Goal: Task Accomplishment & Management: Manage account settings

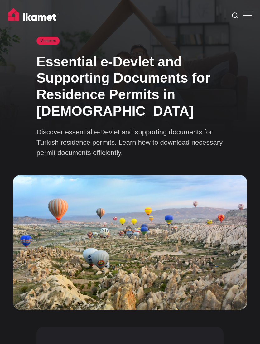
click at [251, 19] on span at bounding box center [247, 19] width 9 height 1
click at [0, 0] on input "checkbox" at bounding box center [0, 0] width 0 height 0
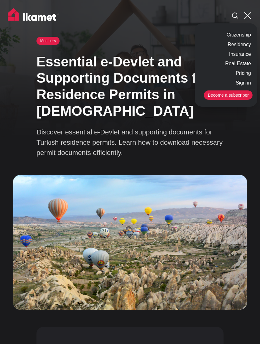
click at [243, 82] on link "Sign in" at bounding box center [243, 83] width 18 height 10
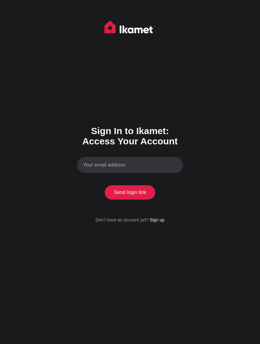
click at [144, 173] on input "Your email address" at bounding box center [130, 165] width 106 height 17
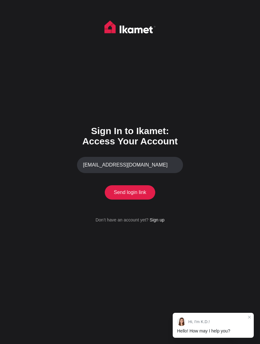
type input "amirabula43@gmail.com"
click at [130, 200] on button "Send login link" at bounding box center [130, 192] width 51 height 14
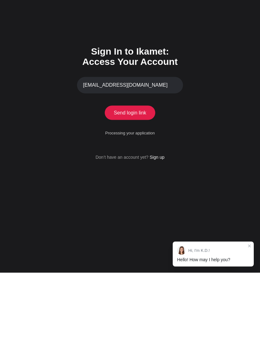
scroll to position [20, 0]
